Goal: Task Accomplishment & Management: Manage account settings

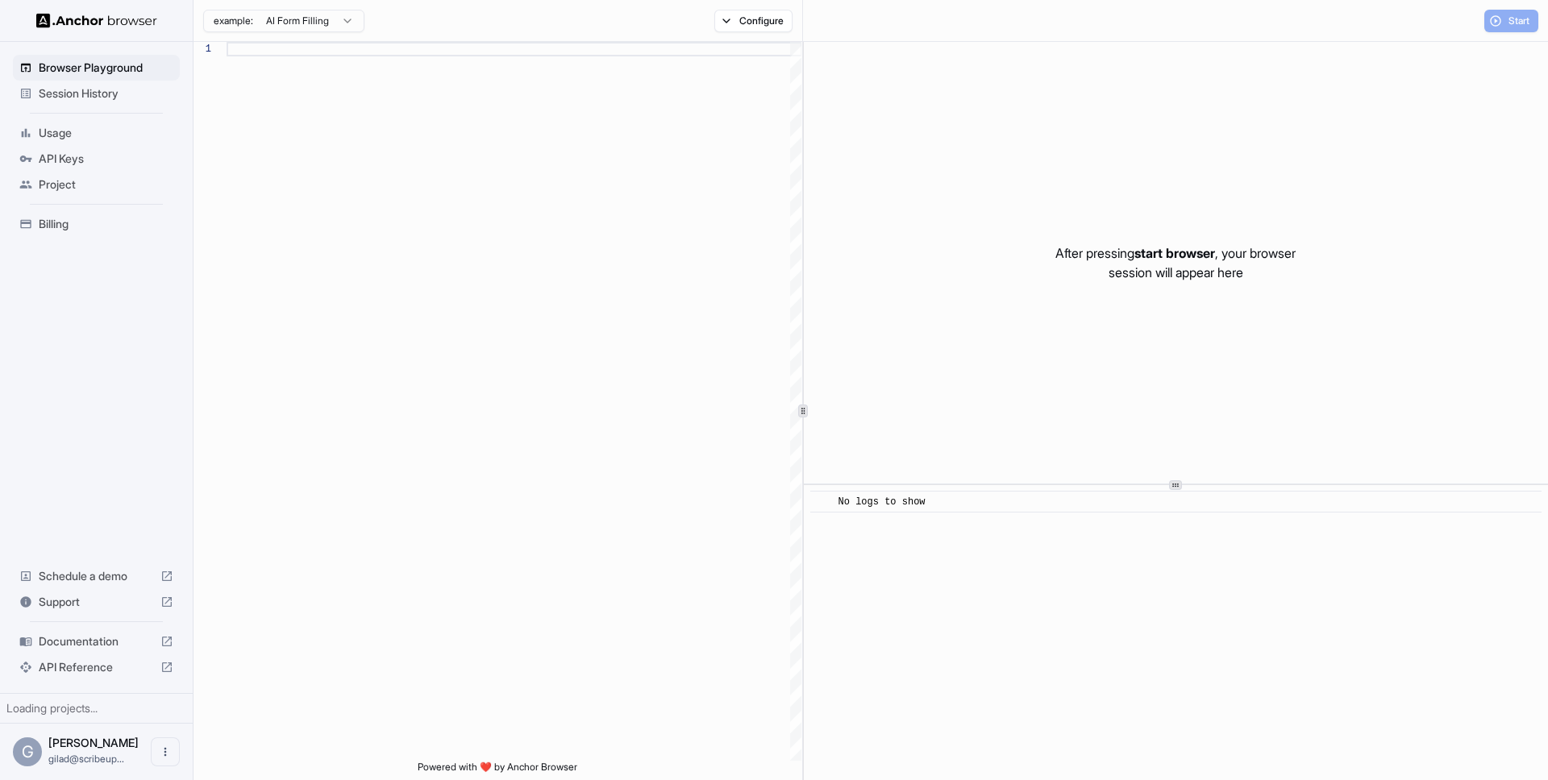
scroll to position [145, 0]
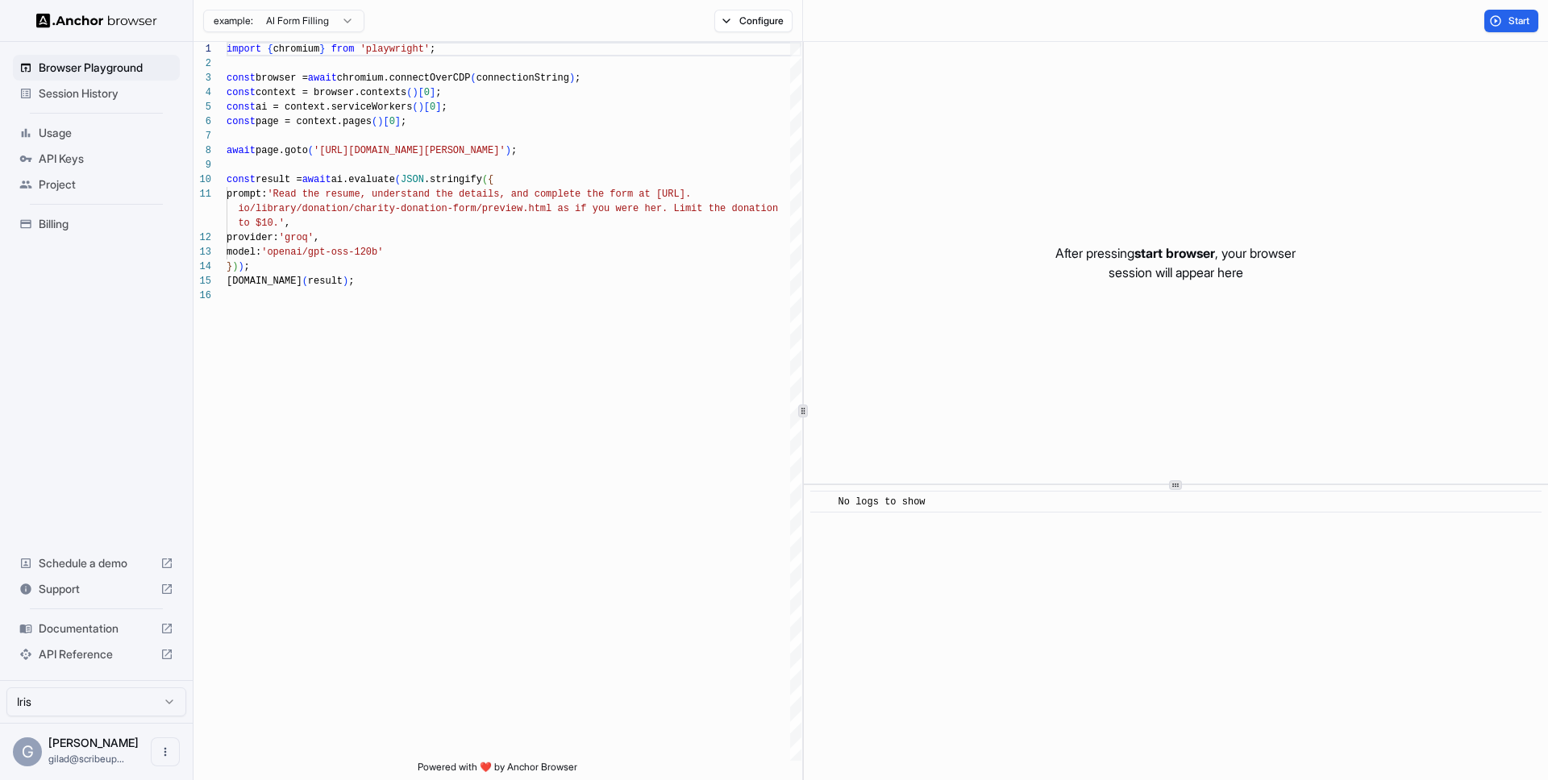
click at [98, 222] on span "Billing" at bounding box center [106, 224] width 135 height 16
